Goal: Communication & Community: Answer question/provide support

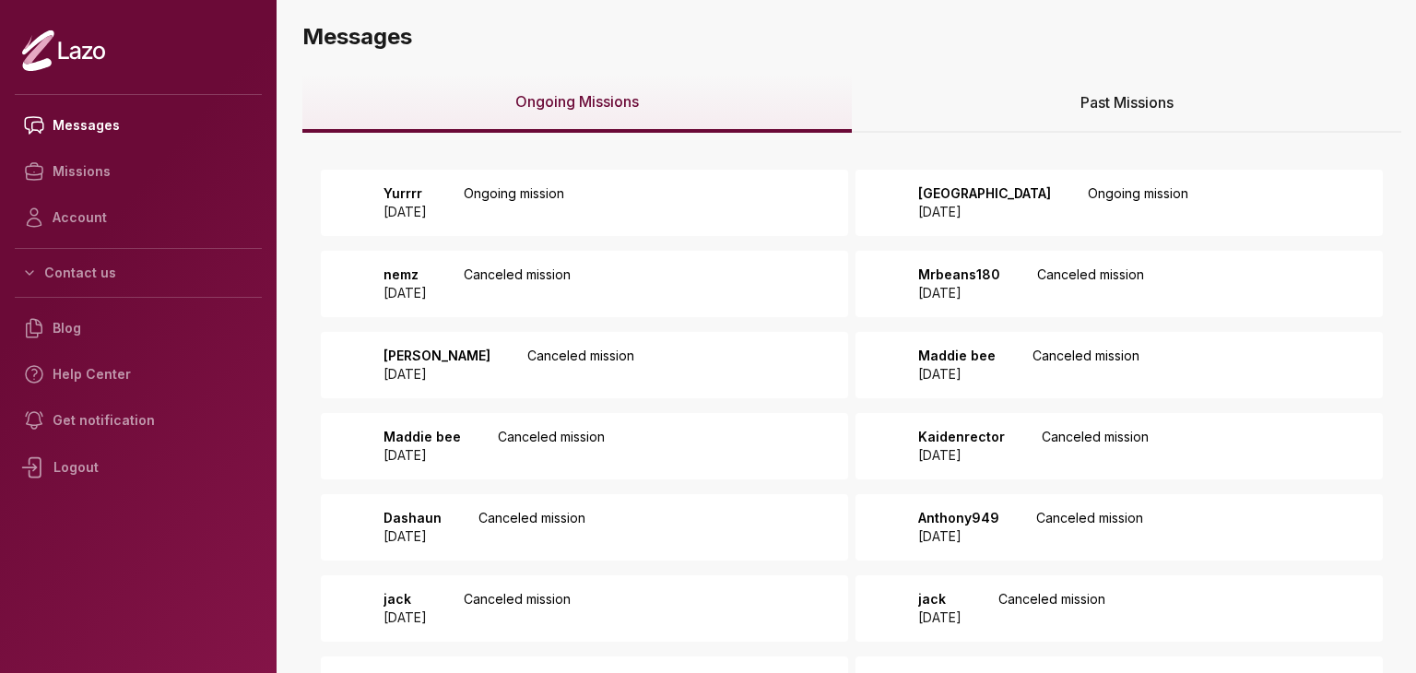
click at [520, 206] on div "Yurrrr 2025 September 12 Ongoing mission" at bounding box center [468, 202] width 192 height 37
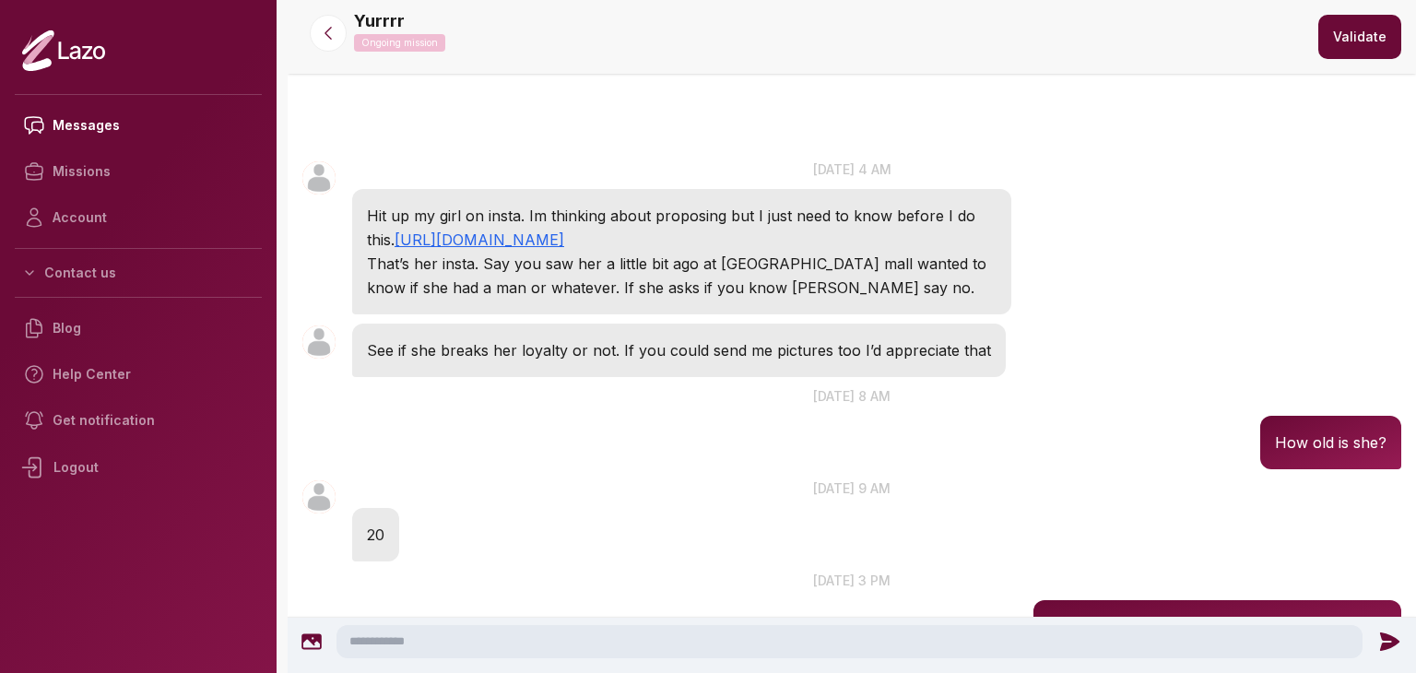
scroll to position [521, 0]
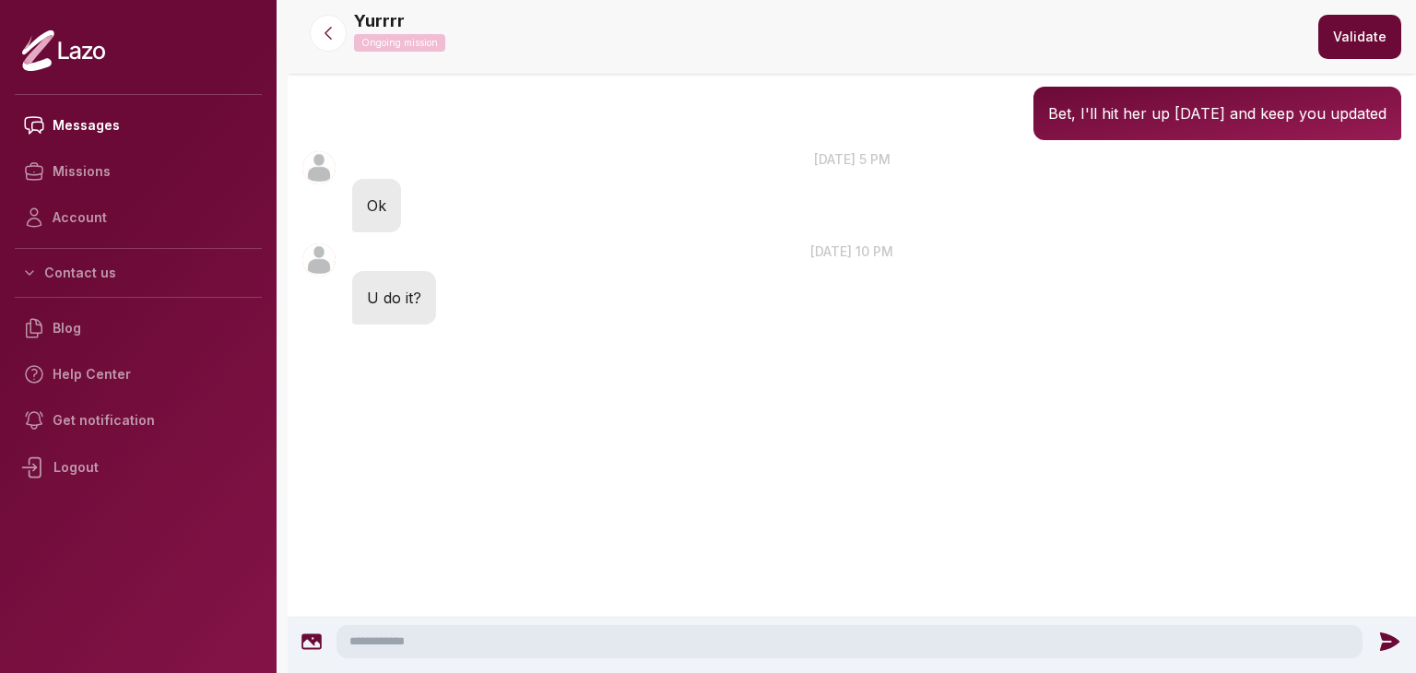
click at [617, 632] on textarea at bounding box center [849, 641] width 1026 height 33
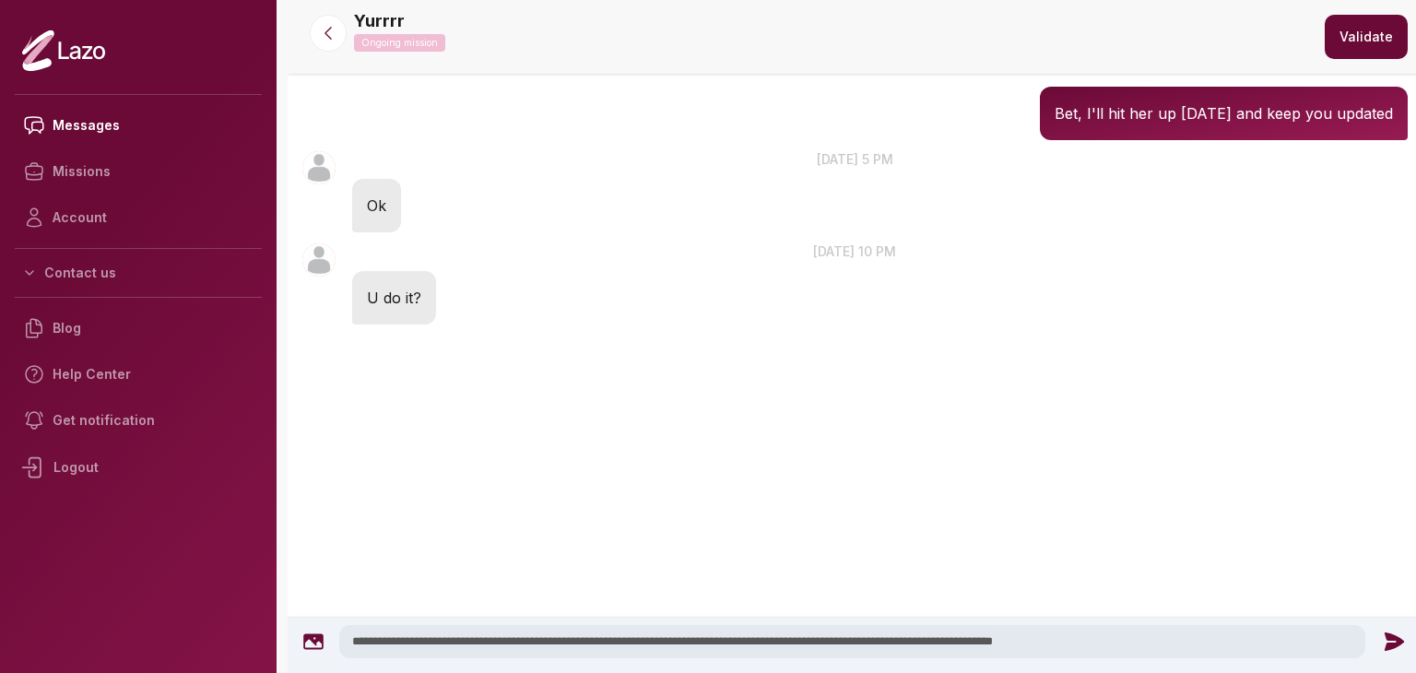
type textarea "**********"
click at [1384, 638] on icon at bounding box center [1393, 641] width 19 height 18
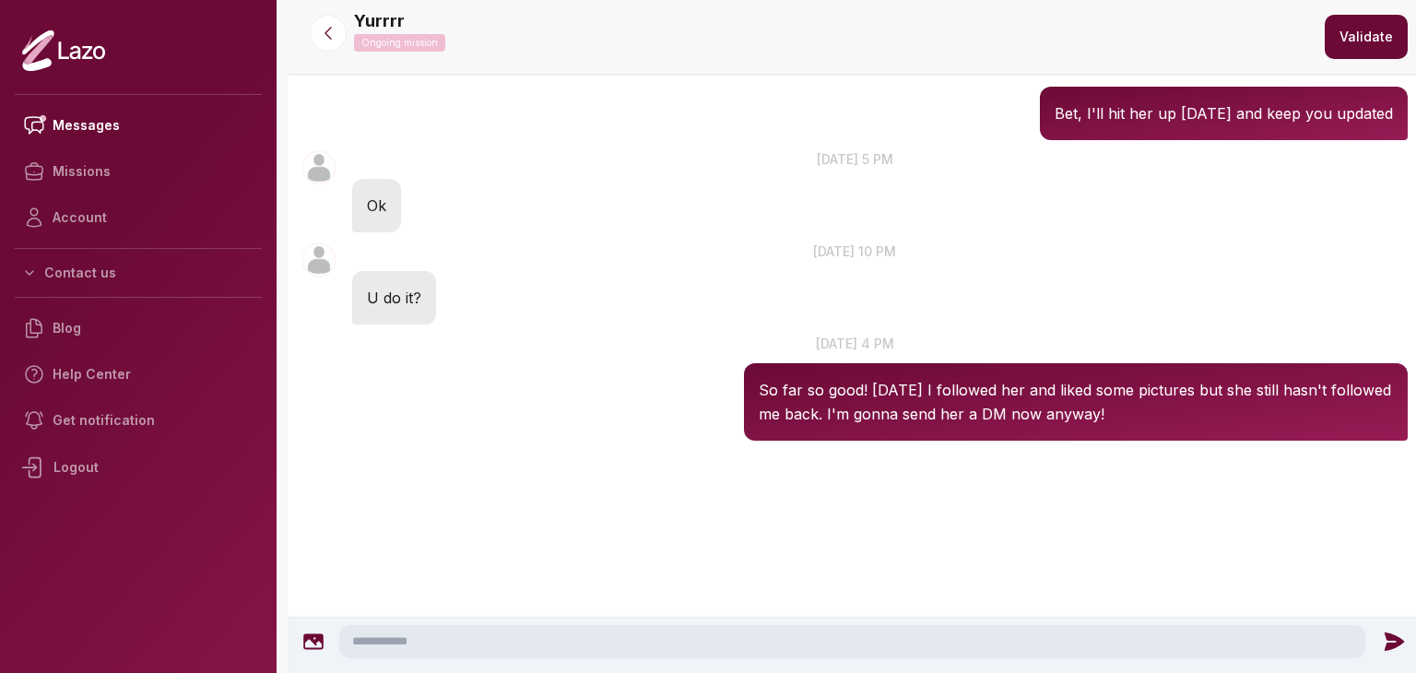
scroll to position [441, 0]
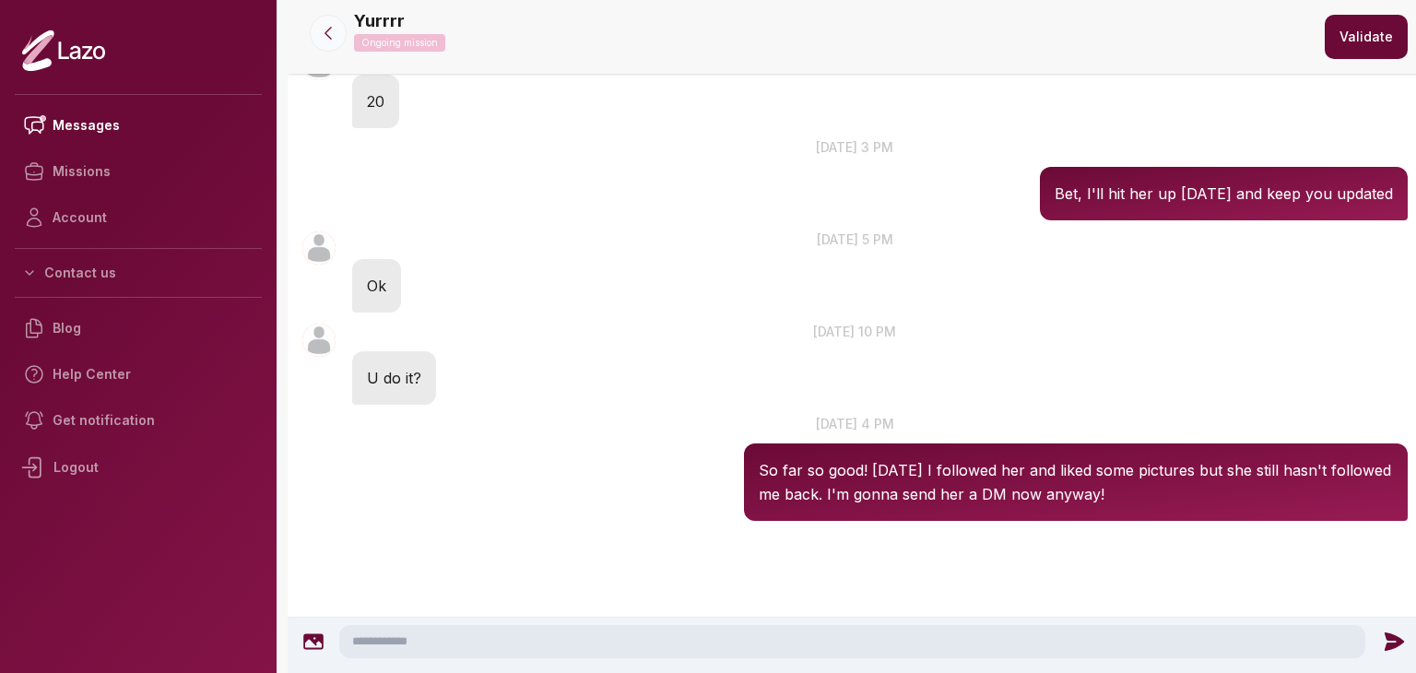
click at [321, 40] on icon at bounding box center [328, 33] width 18 height 18
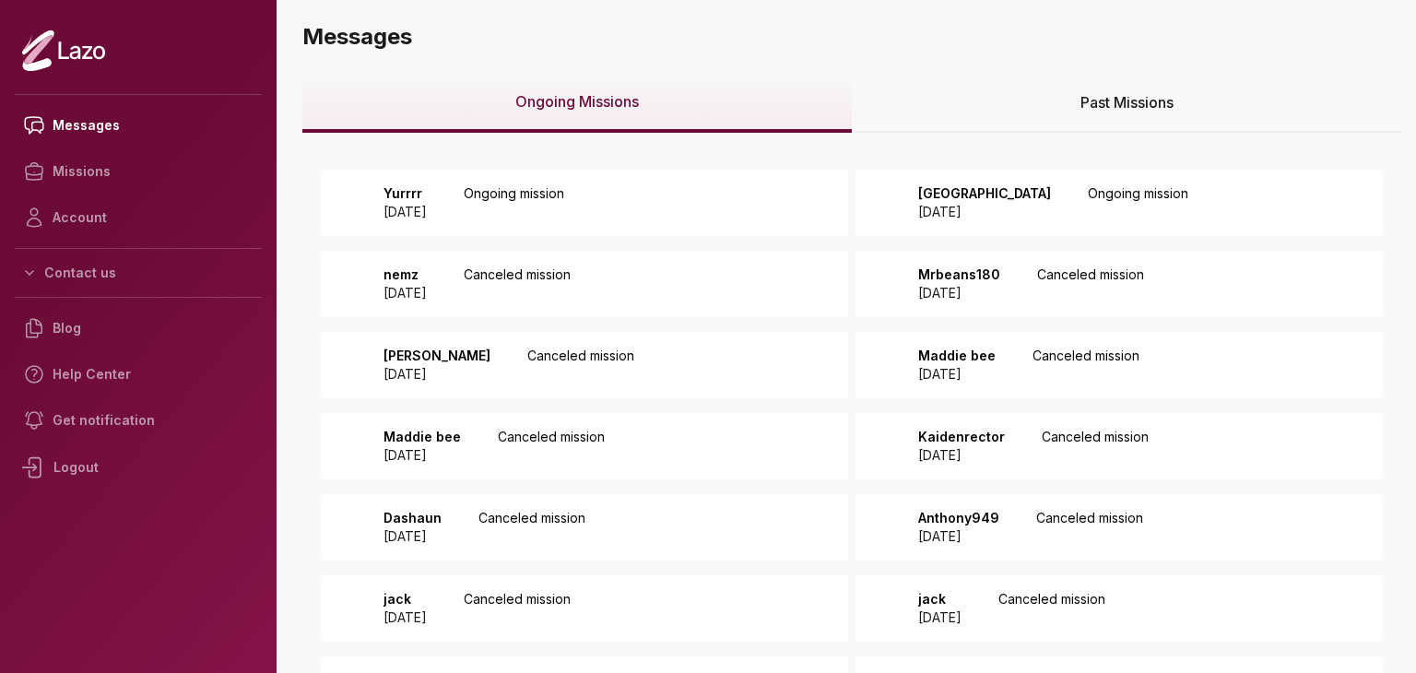
click at [907, 201] on div "[GEOGRAPHIC_DATA] [DATE]" at bounding box center [979, 202] width 144 height 37
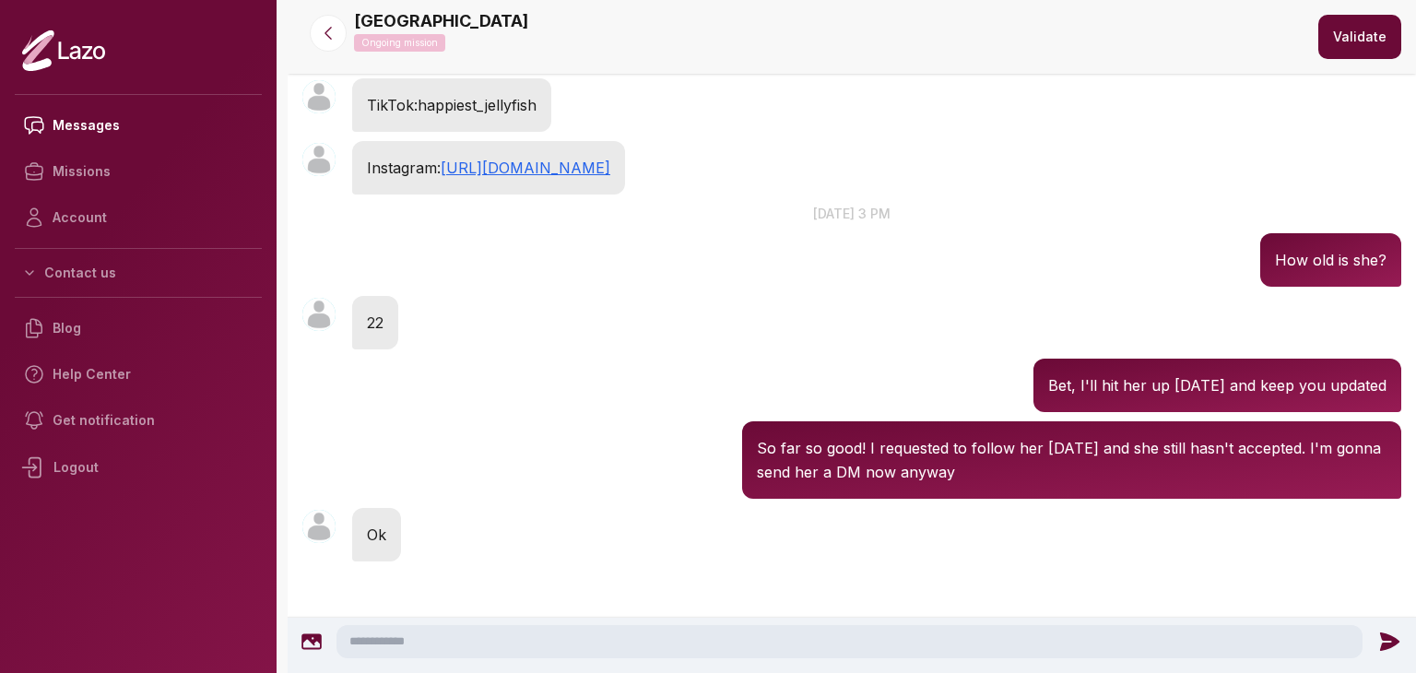
scroll to position [365, 0]
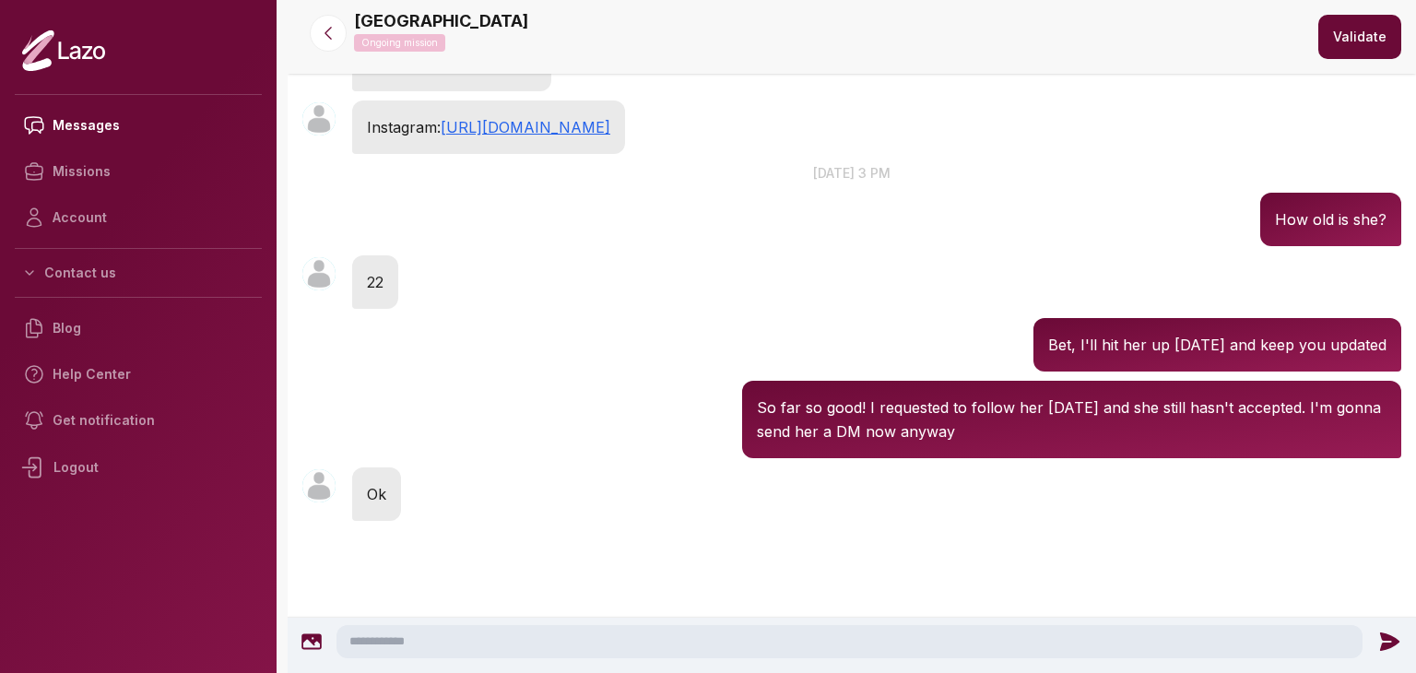
click at [800, 636] on textarea at bounding box center [849, 641] width 1026 height 33
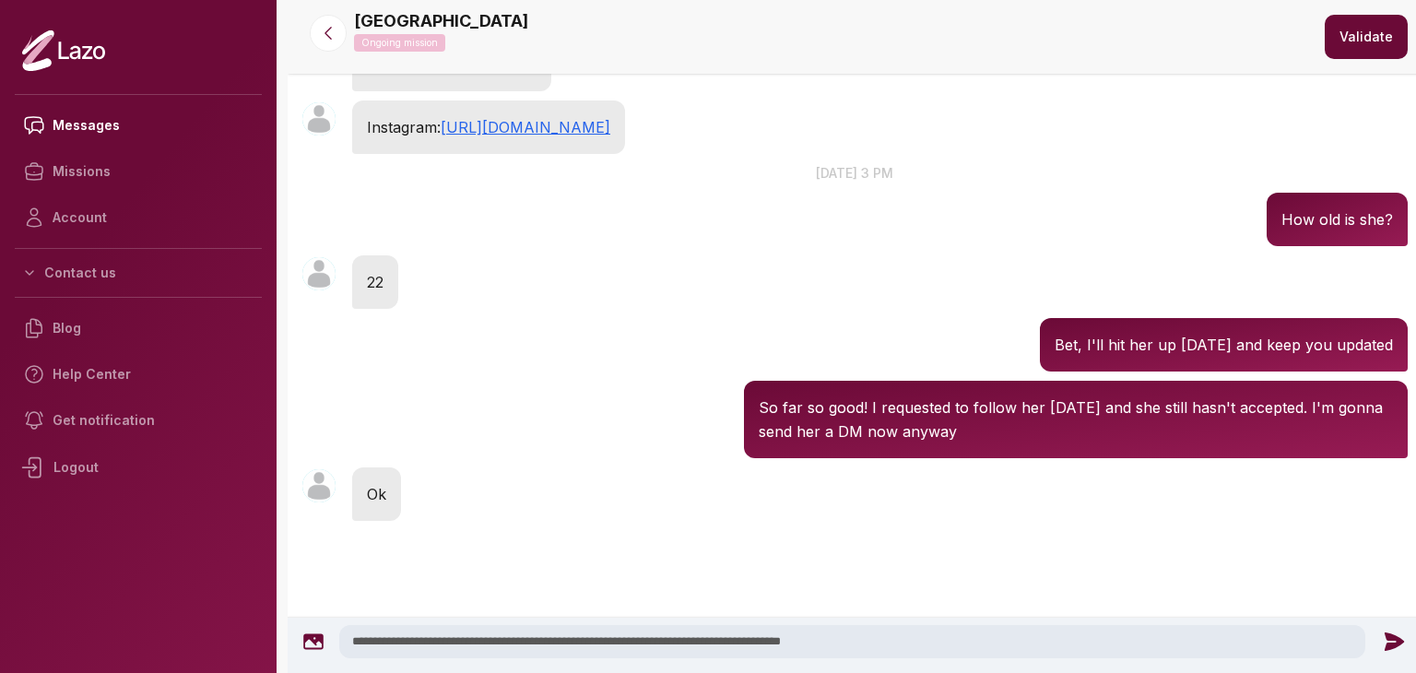
type textarea "**********"
click at [1384, 645] on icon at bounding box center [1393, 641] width 19 height 18
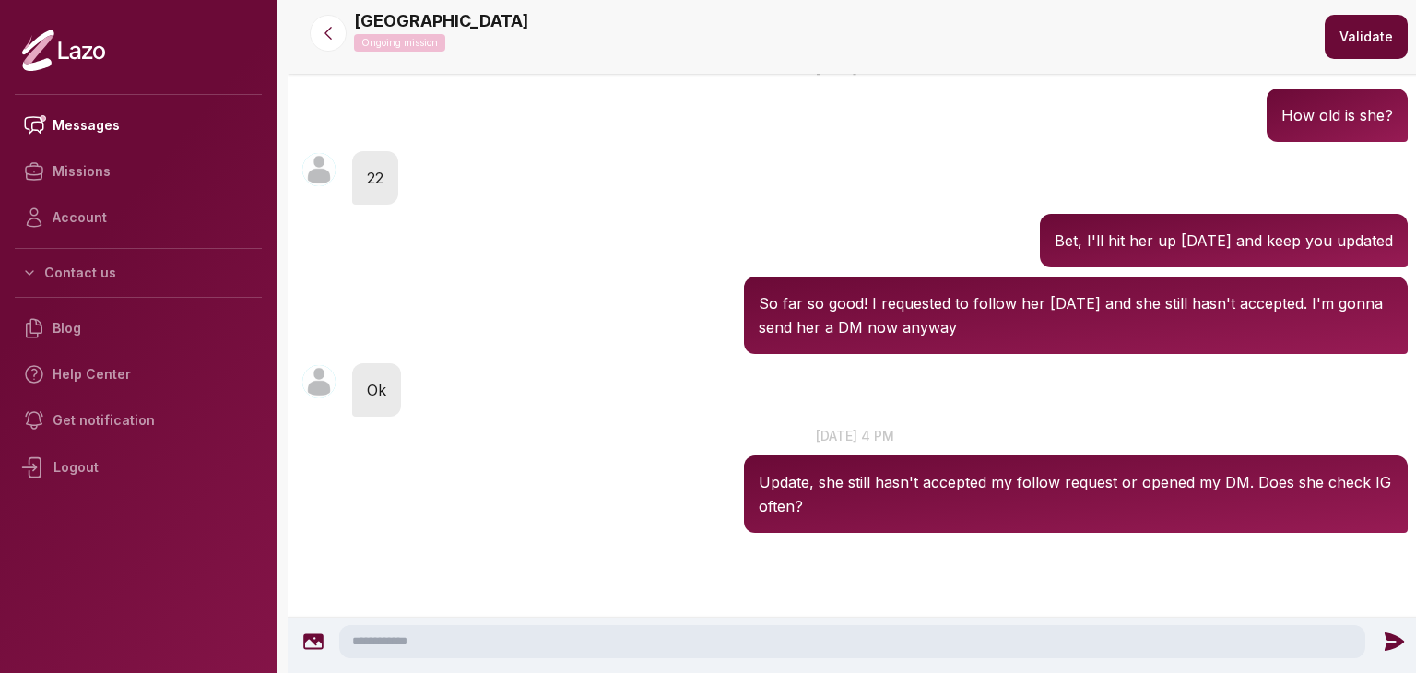
scroll to position [481, 0]
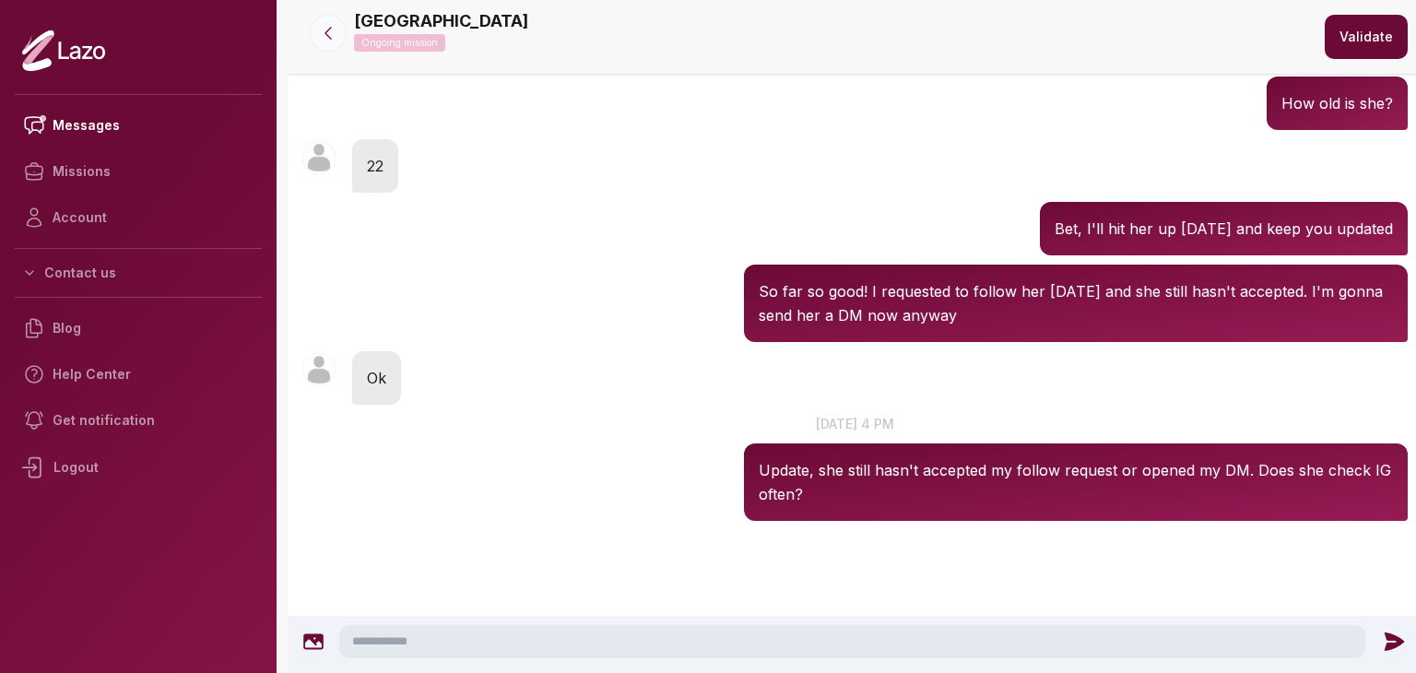
click at [331, 41] on icon at bounding box center [328, 33] width 18 height 18
